Goal: Information Seeking & Learning: Learn about a topic

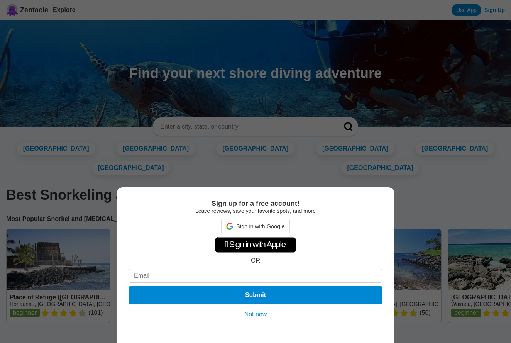
click at [187, 126] on div "Sign up for a free account! Leave reviews, save your favorite spots, and more S…" at bounding box center [255, 171] width 511 height 343
drag, startPoint x: 255, startPoint y: 314, endPoint x: 437, endPoint y: 142, distance: 250.7
click at [255, 314] on button "Not now" at bounding box center [255, 314] width 27 height 8
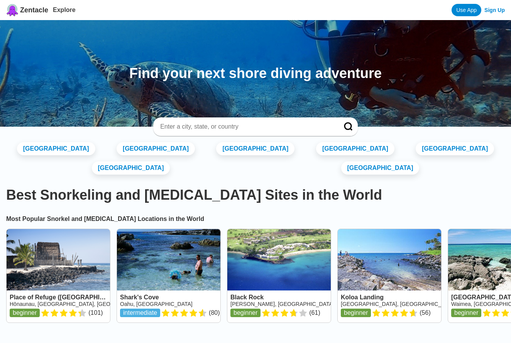
click at [305, 125] on input at bounding box center [246, 127] width 174 height 8
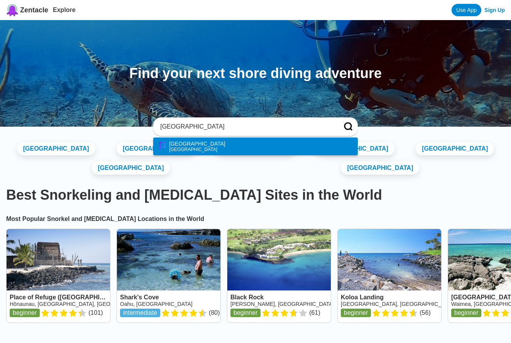
type input "sicily"
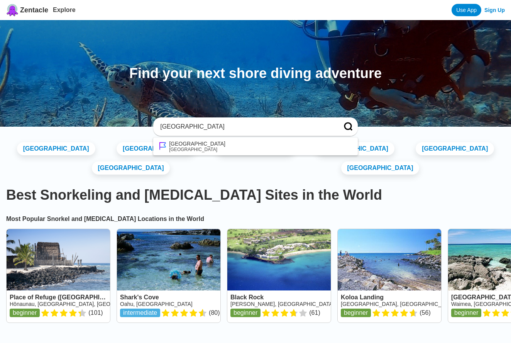
drag, startPoint x: 266, startPoint y: 147, endPoint x: 339, endPoint y: 142, distance: 72.4
click at [266, 147] on li "Sicily Italy" at bounding box center [255, 146] width 205 height 18
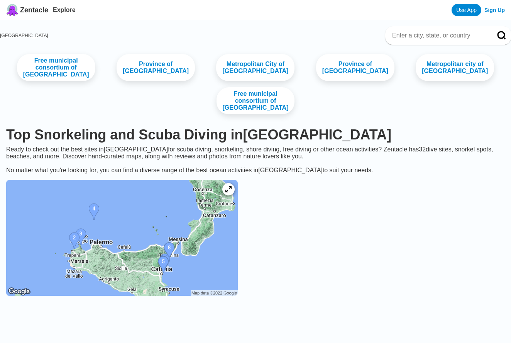
click at [232, 186] on icon at bounding box center [228, 189] width 7 height 7
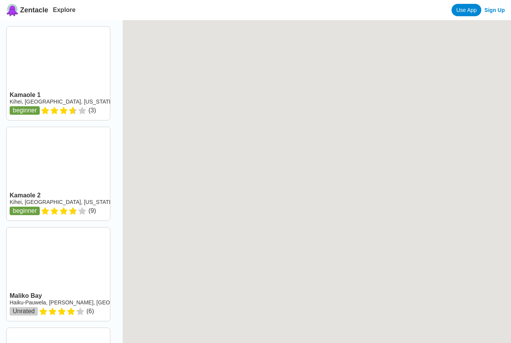
click at [267, 144] on div at bounding box center [317, 191] width 388 height 343
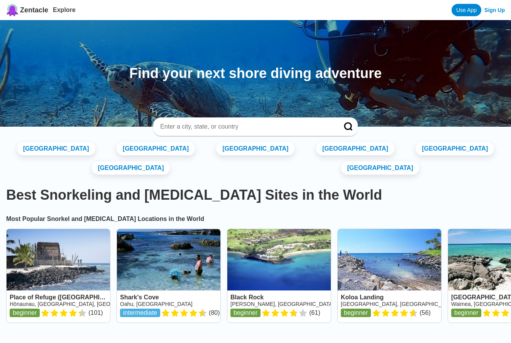
click at [225, 123] on input at bounding box center [246, 127] width 174 height 8
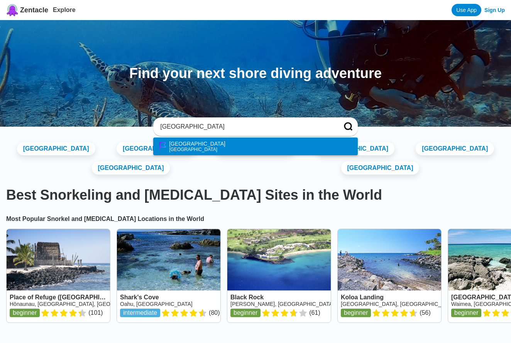
type input "[GEOGRAPHIC_DATA]"
click at [173, 146] on div "[GEOGRAPHIC_DATA]" at bounding box center [197, 144] width 56 height 6
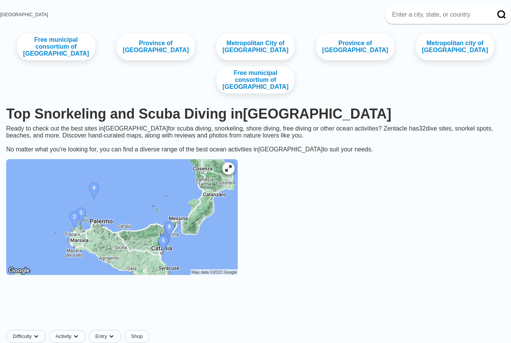
scroll to position [21, 0]
click at [188, 207] on img at bounding box center [122, 217] width 232 height 116
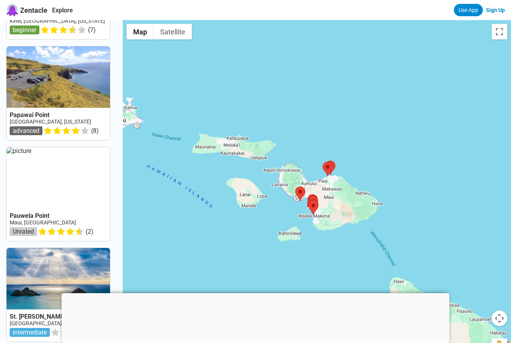
scroll to position [384, 0]
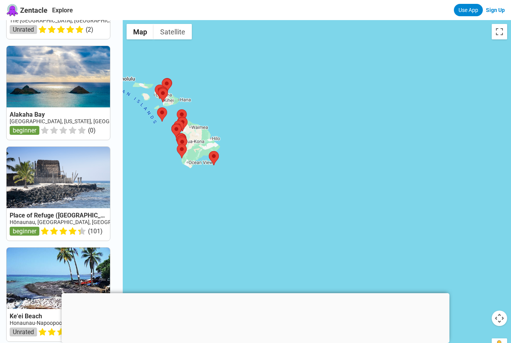
drag, startPoint x: 386, startPoint y: 81, endPoint x: 136, endPoint y: 88, distance: 250.3
click at [136, 88] on div at bounding box center [317, 191] width 388 height 343
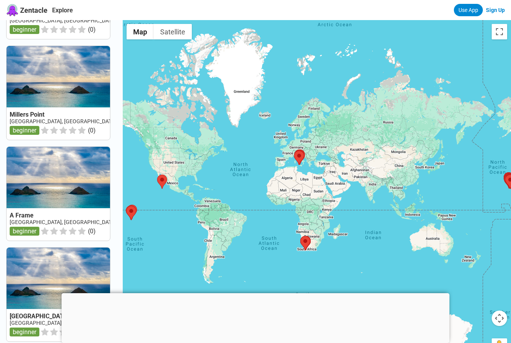
drag, startPoint x: 303, startPoint y: 97, endPoint x: 268, endPoint y: 197, distance: 106.2
click at [268, 197] on div at bounding box center [317, 191] width 388 height 343
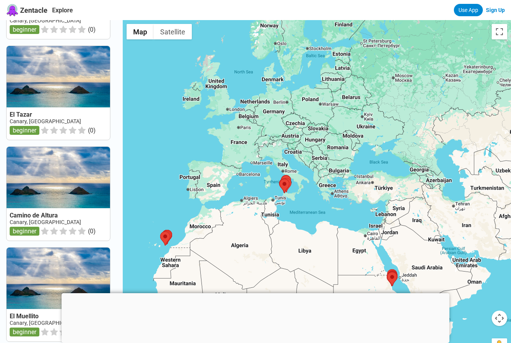
drag, startPoint x: 315, startPoint y: 144, endPoint x: 186, endPoint y: 226, distance: 153.1
click at [186, 226] on div at bounding box center [317, 191] width 388 height 343
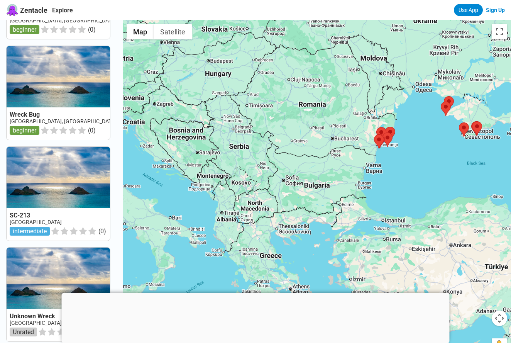
drag, startPoint x: 179, startPoint y: 216, endPoint x: 310, endPoint y: 186, distance: 134.3
click at [310, 186] on div at bounding box center [317, 191] width 388 height 343
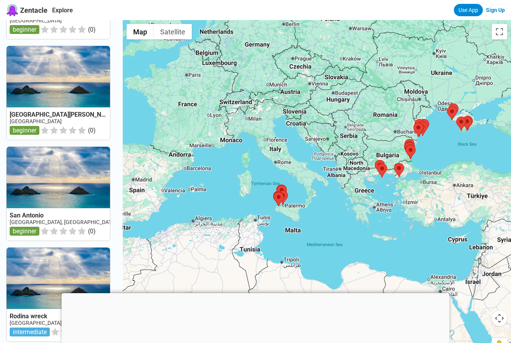
drag, startPoint x: 243, startPoint y: 207, endPoint x: 317, endPoint y: 176, distance: 80.2
click at [317, 176] on div at bounding box center [317, 191] width 388 height 343
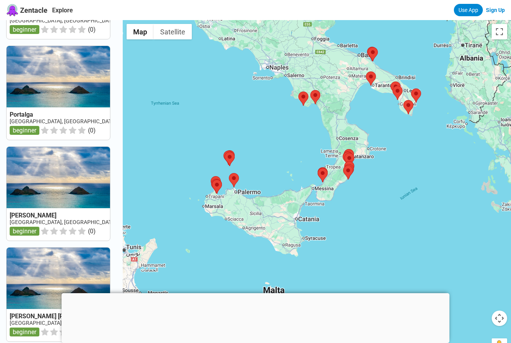
drag, startPoint x: 271, startPoint y: 202, endPoint x: 323, endPoint y: 102, distance: 112.4
click at [323, 102] on div at bounding box center [317, 191] width 388 height 343
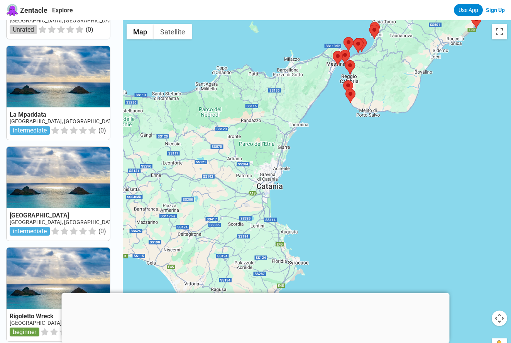
drag, startPoint x: 296, startPoint y: 188, endPoint x: 330, endPoint y: 54, distance: 138.4
click at [330, 54] on div at bounding box center [317, 191] width 388 height 343
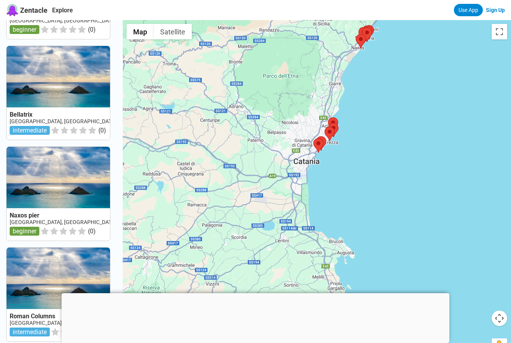
drag, startPoint x: 283, startPoint y: 171, endPoint x: 377, endPoint y: 118, distance: 108.6
click at [378, 118] on div at bounding box center [317, 191] width 388 height 343
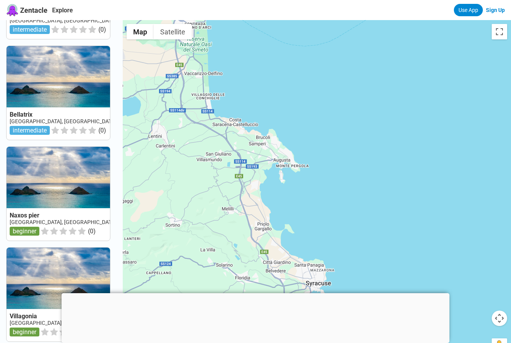
drag, startPoint x: 407, startPoint y: 188, endPoint x: 371, endPoint y: -37, distance: 228.7
click at [371, 0] on html "Zentacle Explore Use App Sign Up Panettoni [GEOGRAPHIC_DATA], [GEOGRAPHIC_DATA]…" at bounding box center [255, 332] width 511 height 664
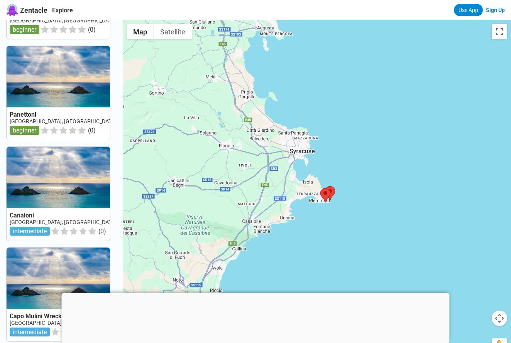
drag, startPoint x: 315, startPoint y: 260, endPoint x: 298, endPoint y: 125, distance: 136.1
click at [298, 125] on div at bounding box center [317, 191] width 388 height 343
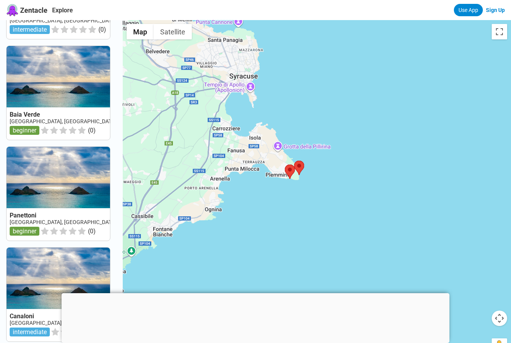
drag, startPoint x: 363, startPoint y: 162, endPoint x: 311, endPoint y: 95, distance: 85.0
click at [311, 95] on div at bounding box center [317, 191] width 388 height 343
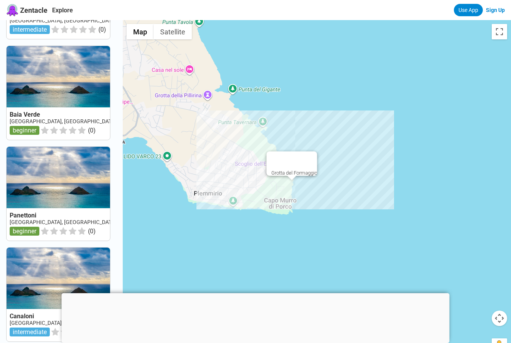
scroll to position [0, 0]
click at [293, 185] on div "Grotta del Formaggio" at bounding box center [317, 191] width 388 height 343
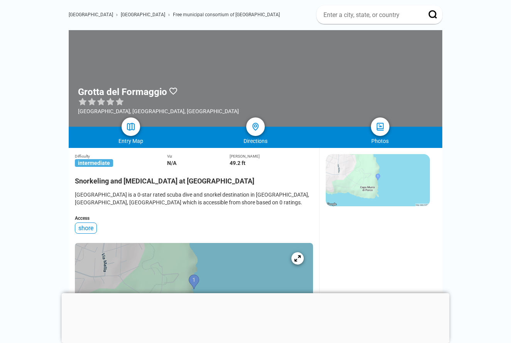
scroll to position [55, 0]
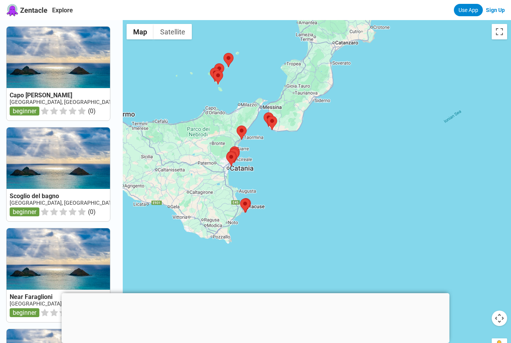
drag, startPoint x: 304, startPoint y: 173, endPoint x: 142, endPoint y: 85, distance: 183.8
click at [143, 85] on div at bounding box center [317, 191] width 388 height 343
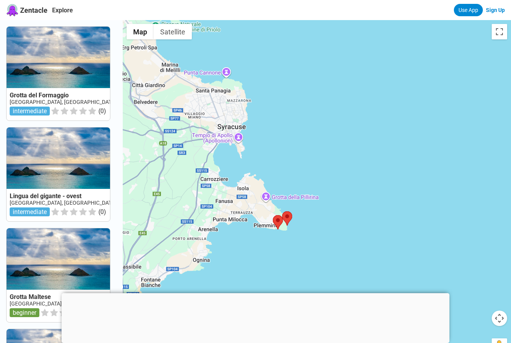
drag, startPoint x: 220, startPoint y: 197, endPoint x: 290, endPoint y: 149, distance: 84.6
click at [290, 148] on div at bounding box center [317, 191] width 388 height 343
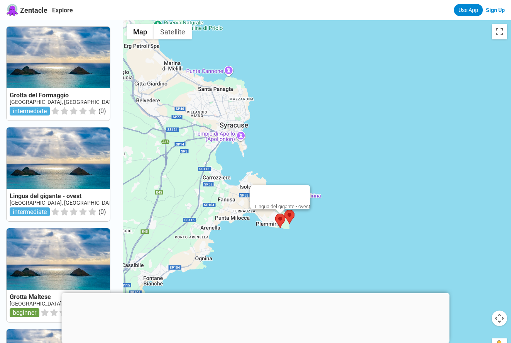
click at [275, 214] on area at bounding box center [275, 214] width 0 height 0
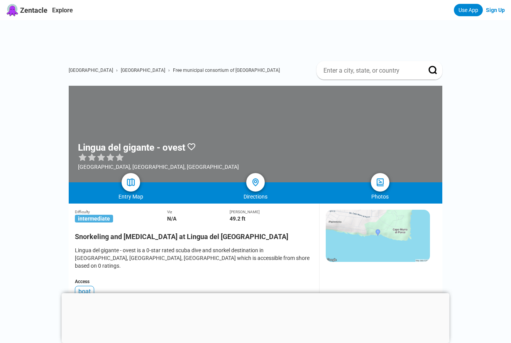
scroll to position [0, 1]
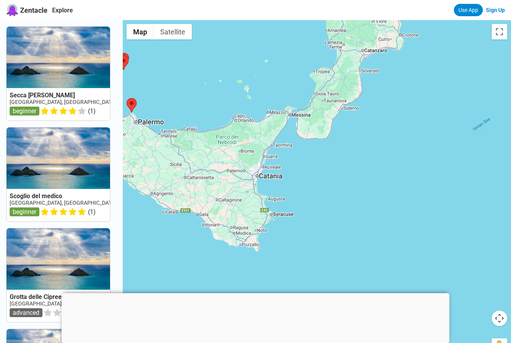
drag, startPoint x: 308, startPoint y: 217, endPoint x: 117, endPoint y: 79, distance: 236.3
click at [117, 79] on div "Secca [PERSON_NAME] [GEOGRAPHIC_DATA], [GEOGRAPHIC_DATA], [GEOGRAPHIC_DATA] beg…" at bounding box center [255, 191] width 511 height 343
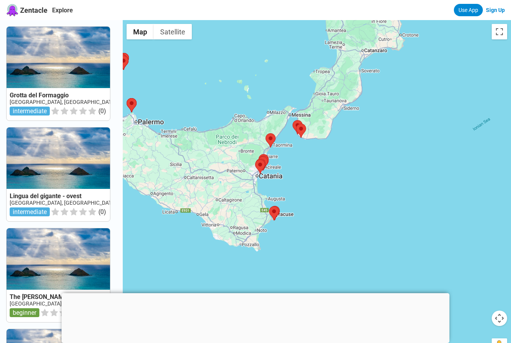
scroll to position [0, 0]
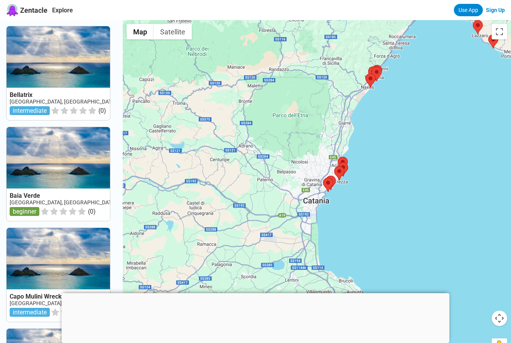
drag, startPoint x: 288, startPoint y: 180, endPoint x: 84, endPoint y: 61, distance: 236.3
click at [85, 59] on div "Bellatrix [GEOGRAPHIC_DATA], [GEOGRAPHIC_DATA], [GEOGRAPHIC_DATA] intermediate …" at bounding box center [255, 191] width 511 height 343
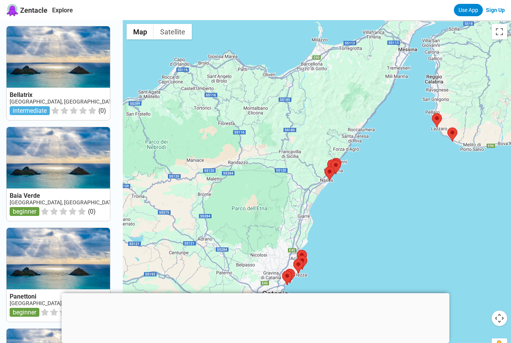
drag, startPoint x: 394, startPoint y: 164, endPoint x: 353, endPoint y: 258, distance: 102.4
click at [353, 258] on div at bounding box center [317, 191] width 388 height 343
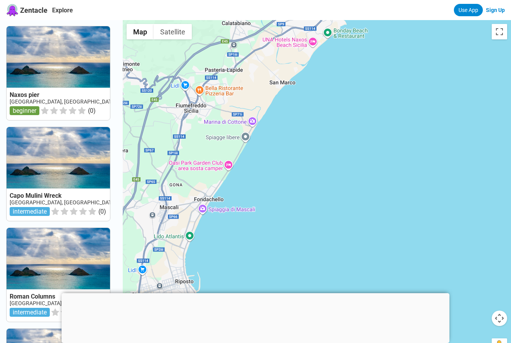
drag, startPoint x: 309, startPoint y: 189, endPoint x: 333, endPoint y: 359, distance: 171.2
click at [333, 342] on html "Zentacle Explore Use App Sign Up Naxos pier [GEOGRAPHIC_DATA], [GEOGRAPHIC_DATA…" at bounding box center [255, 328] width 511 height 656
